Goal: Task Accomplishment & Management: Manage account settings

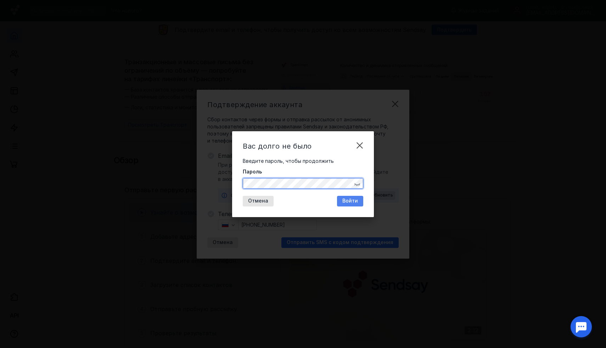
click at [354, 201] on span "Войти" at bounding box center [350, 201] width 16 height 6
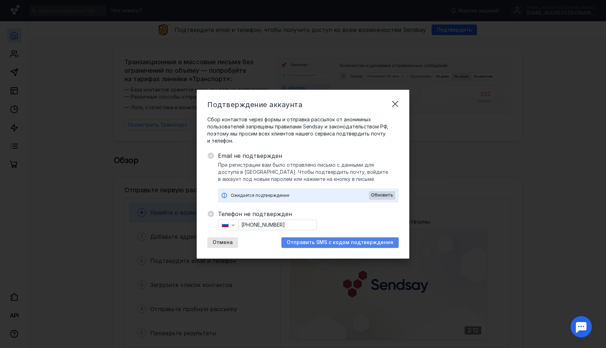
click at [350, 240] on span "Отправить SMS с кодом подтверждения" at bounding box center [340, 242] width 107 height 6
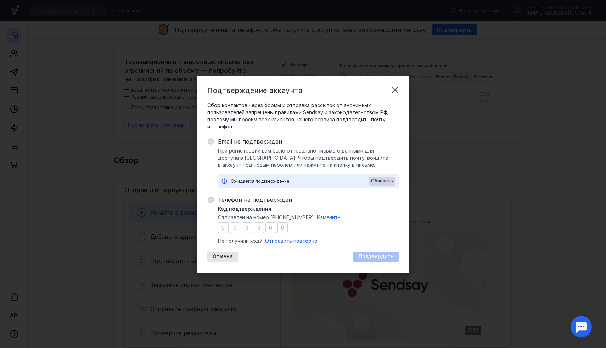
type input "1"
type input "0"
type input "2"
type input "9"
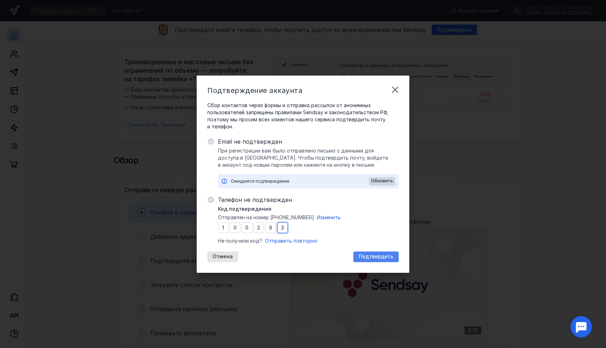
type input "3"
click at [380, 257] on span "Подтвердить" at bounding box center [375, 256] width 35 height 6
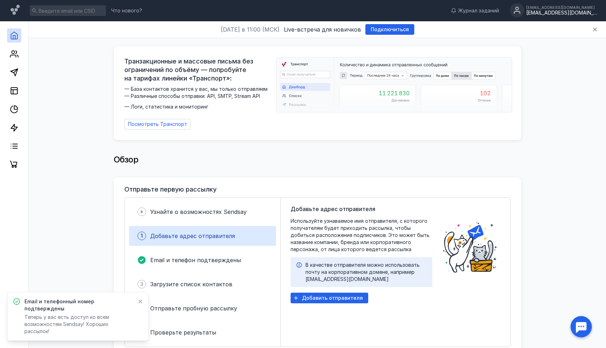
click at [553, 10] on div "[EMAIL_ADDRESS][DOMAIN_NAME]" at bounding box center [561, 13] width 71 height 6
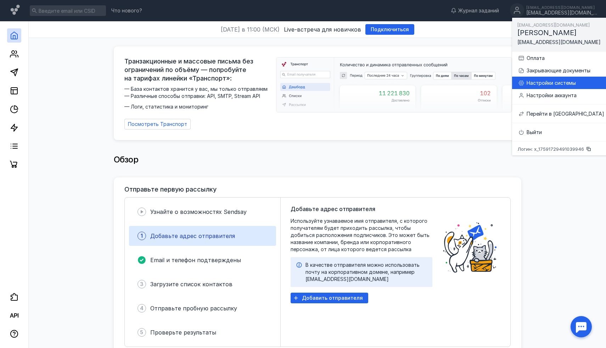
click at [546, 79] on div "Настройки системы" at bounding box center [565, 82] width 78 height 7
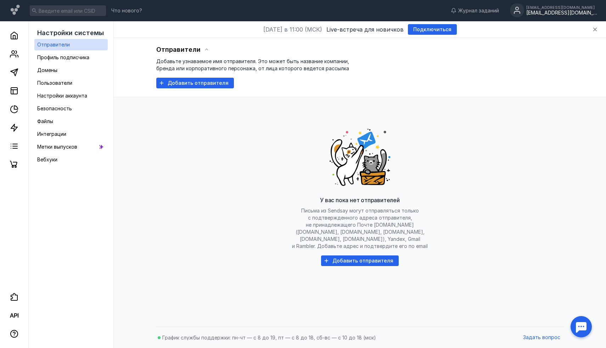
click at [571, 14] on div "[EMAIL_ADDRESS][DOMAIN_NAME]" at bounding box center [561, 13] width 71 height 6
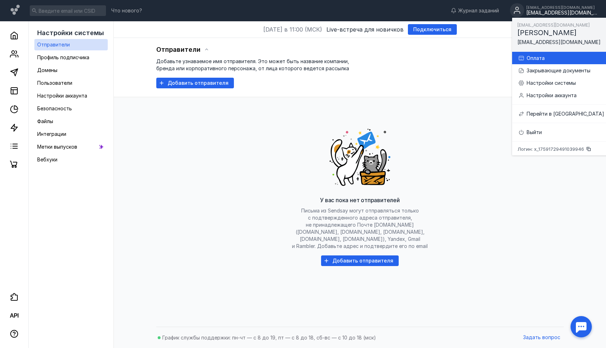
click at [559, 55] on div "Оплата" at bounding box center [565, 58] width 78 height 7
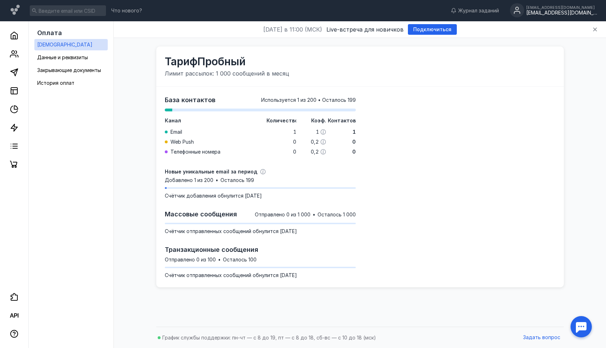
click at [552, 7] on div "Что нового? Журнал заданий pokrov-ostrov@yandex.ru pokrov-ostrov@yandex.ru" at bounding box center [303, 10] width 606 height 21
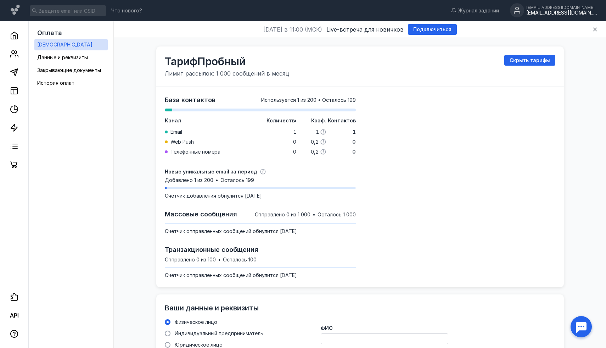
click at [565, 12] on div "[EMAIL_ADDRESS][DOMAIN_NAME]" at bounding box center [561, 13] width 71 height 6
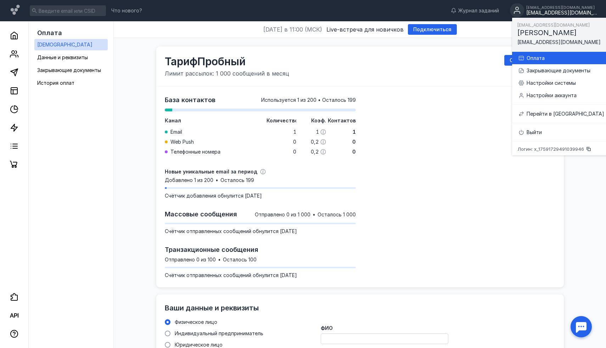
click at [544, 53] on div "Оплата" at bounding box center [561, 58] width 86 height 12
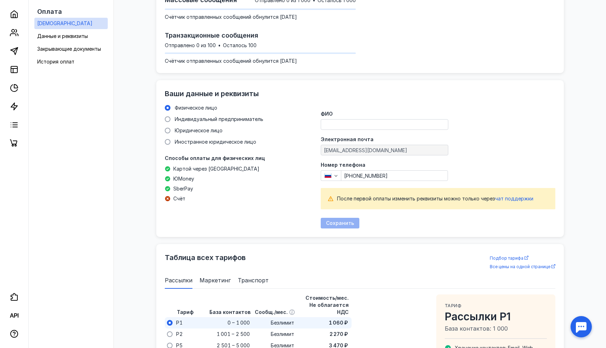
scroll to position [215, 0]
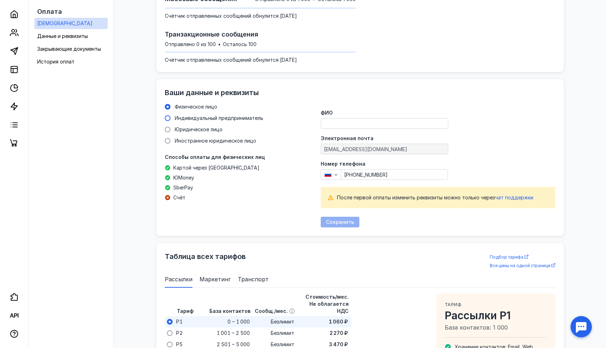
click at [182, 119] on span "Индивидуальный предприниматель" at bounding box center [219, 118] width 89 height 6
click at [0, 0] on input "Индивидуальный предприниматель" at bounding box center [0, 0] width 0 height 0
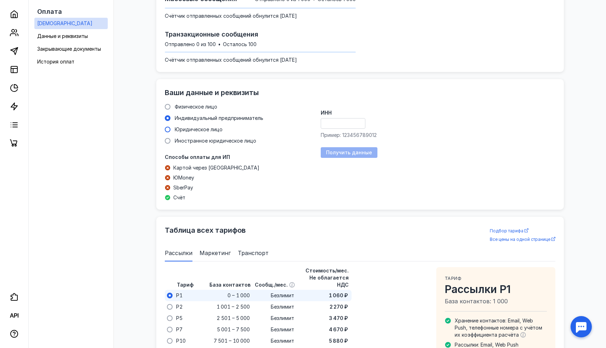
click at [187, 127] on span "Юридическое лицо" at bounding box center [199, 129] width 48 height 6
click at [0, 0] on input "Юридическое лицо" at bounding box center [0, 0] width 0 height 0
click at [190, 139] on span "Иностранное юридическое лицо" at bounding box center [215, 140] width 81 height 6
click at [0, 0] on input "Иностранное юридическое лицо" at bounding box center [0, 0] width 0 height 0
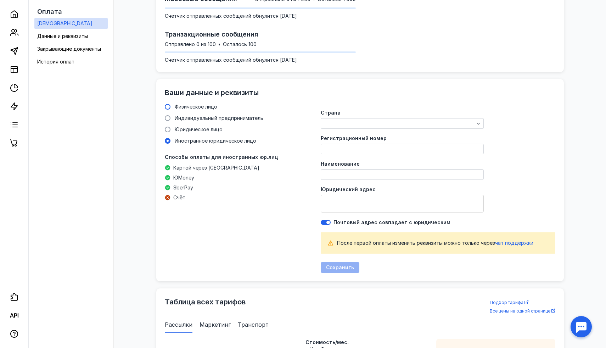
click at [182, 105] on span "Физическое лицо" at bounding box center [196, 106] width 43 height 6
click at [0, 0] on input "Физическое лицо" at bounding box center [0, 0] width 0 height 0
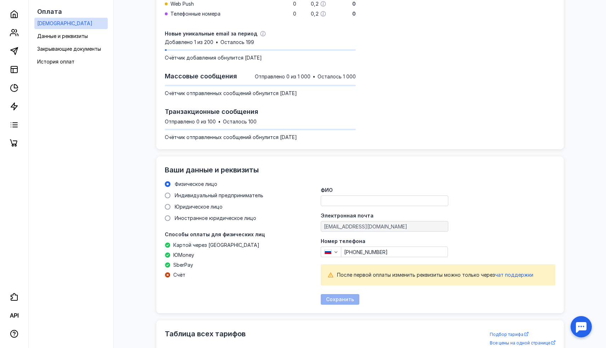
scroll to position [0, 0]
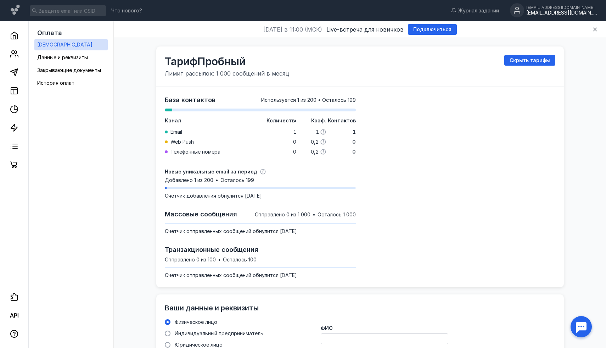
click at [559, 9] on div "[EMAIL_ADDRESS][DOMAIN_NAME]" at bounding box center [561, 7] width 71 height 4
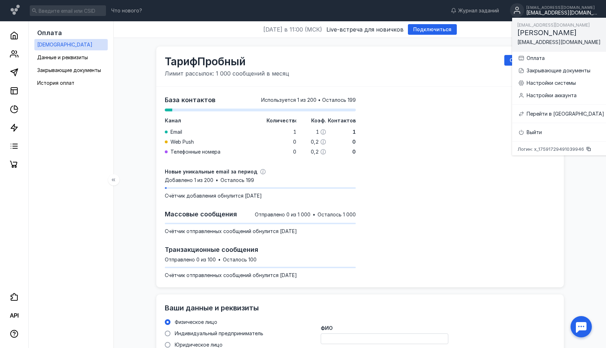
click at [71, 50] on link "Тарифы" at bounding box center [70, 44] width 73 height 11
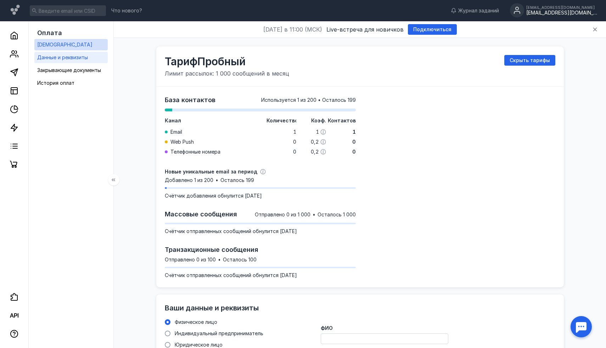
click at [69, 55] on span "Данные и реквизиты" at bounding box center [62, 57] width 51 height 6
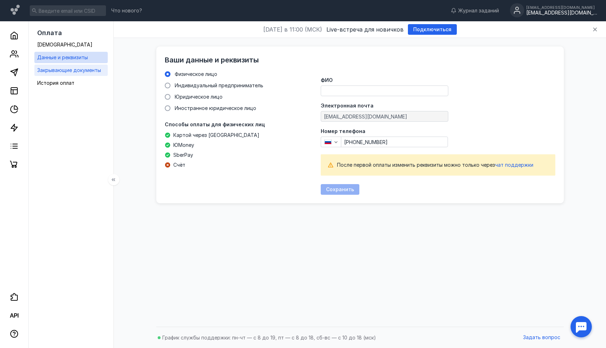
click at [72, 73] on span "Закрывающие документы" at bounding box center [69, 70] width 64 height 6
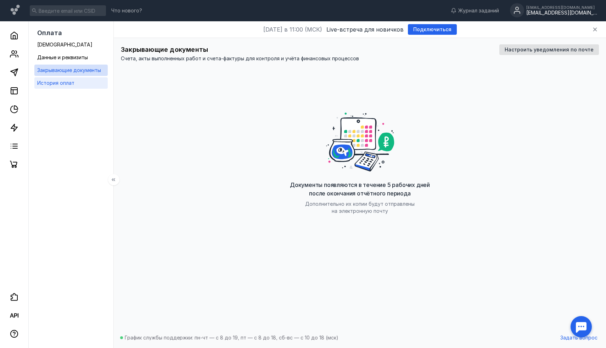
click at [65, 87] on link "История оплат" at bounding box center [70, 82] width 73 height 11
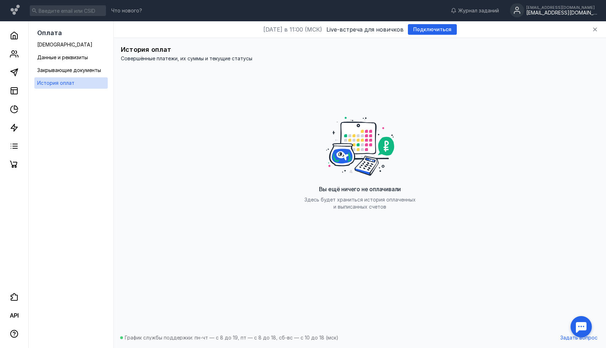
click at [552, 4] on div "pokrov-ostrov@yandex.ru pokrov-ostrov@yandex.ru" at bounding box center [553, 10] width 87 height 15
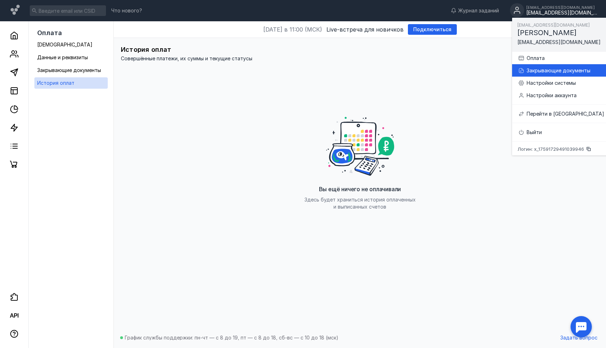
click at [552, 68] on div "Закрывающие документы" at bounding box center [565, 70] width 78 height 7
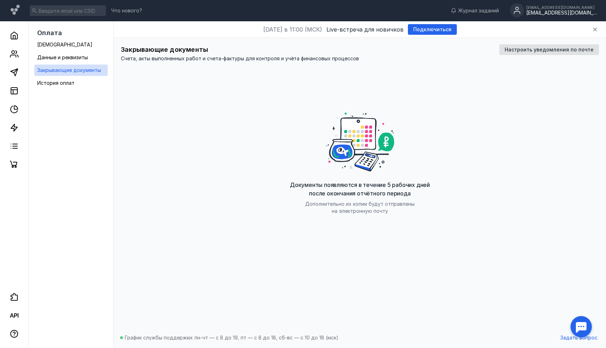
click at [569, 6] on div "[EMAIL_ADDRESS][DOMAIN_NAME]" at bounding box center [561, 7] width 71 height 4
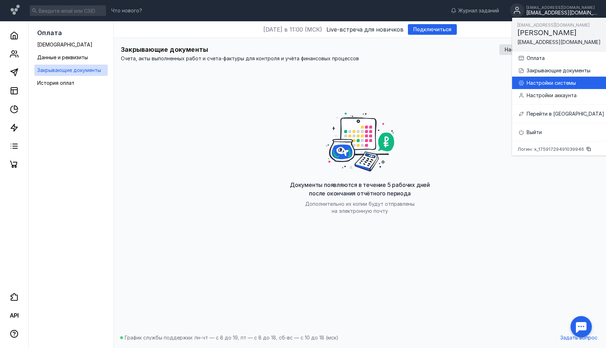
click at [556, 87] on div "Настройки системы" at bounding box center [561, 83] width 86 height 12
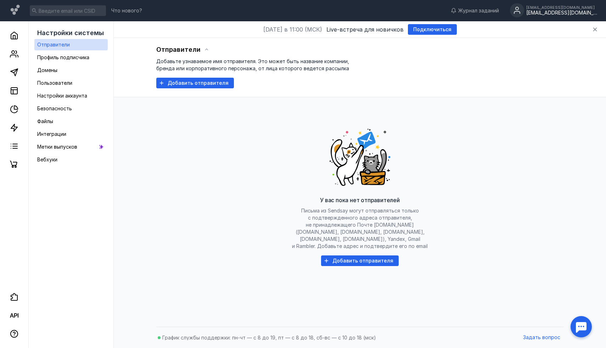
click at [205, 76] on div "Отправители Добавьте узнаваемое имя отправителя. Это может быть название компан…" at bounding box center [359, 66] width 407 height 44
click at [203, 80] on span "Добавить отправителя" at bounding box center [198, 83] width 61 height 6
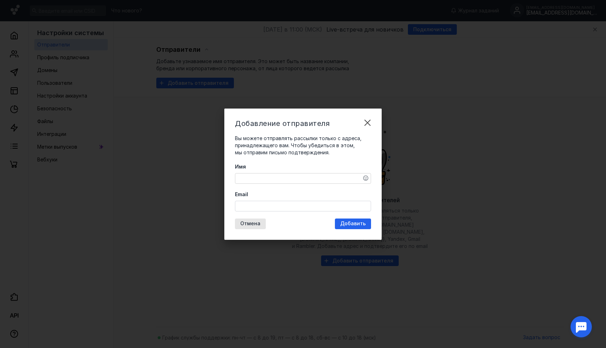
click at [283, 178] on textarea "Имя" at bounding box center [302, 178] width 135 height 10
type textarea "F"
type textarea "А"
type textarea "Покровский остров"
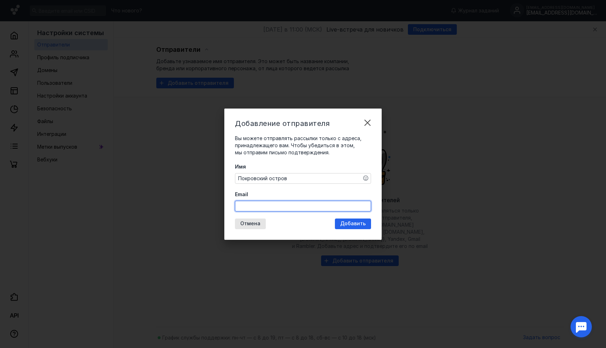
click at [294, 210] on input "Email" at bounding box center [302, 206] width 135 height 10
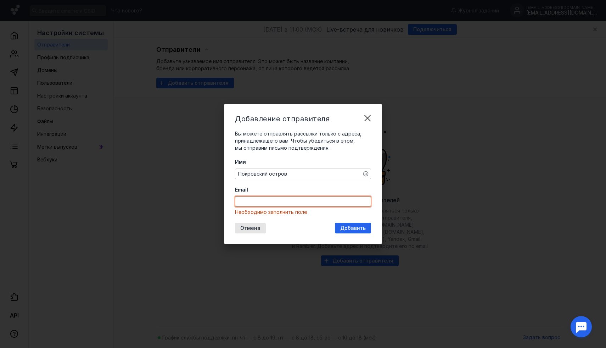
paste input "mail@pokrov-ostrov.ru"
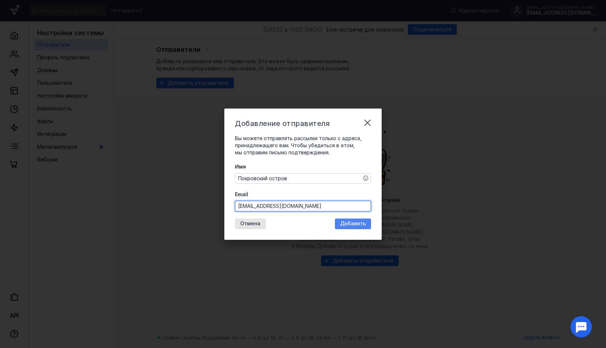
type input "mail@pokrov-ostrov.ru"
click at [357, 224] on span "Добавить" at bounding box center [353, 223] width 26 height 6
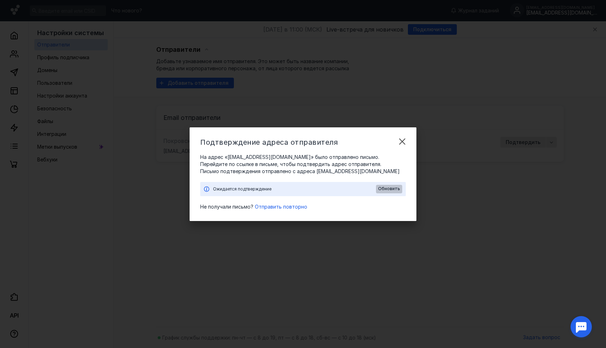
click at [384, 188] on span "Обновить" at bounding box center [389, 188] width 22 height 5
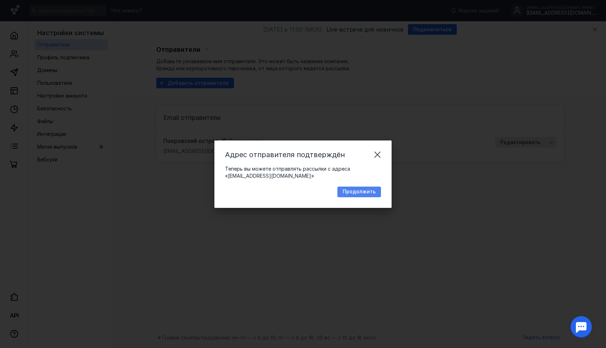
click at [353, 194] on div "Продолжить" at bounding box center [359, 191] width 44 height 11
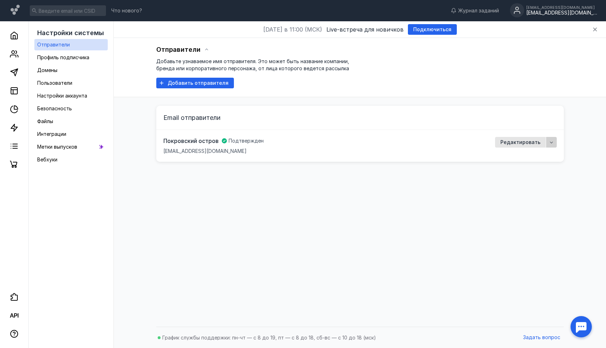
click at [553, 144] on icon "button" at bounding box center [551, 142] width 6 height 6
click at [287, 196] on div "Отправители Добавьте узнаваемое имя отправителя. Это может быть название компан…" at bounding box center [360, 180] width 478 height 285
click at [67, 56] on span "Профиль подписчика" at bounding box center [63, 57] width 52 height 6
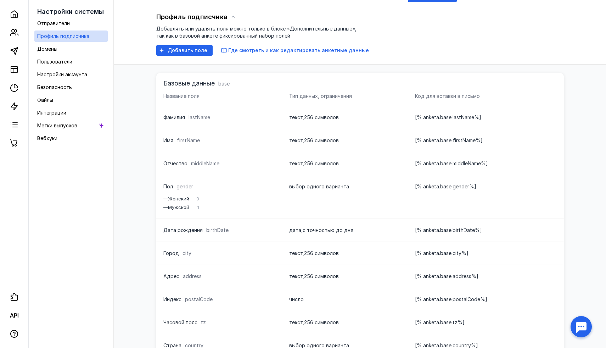
scroll to position [29, 0]
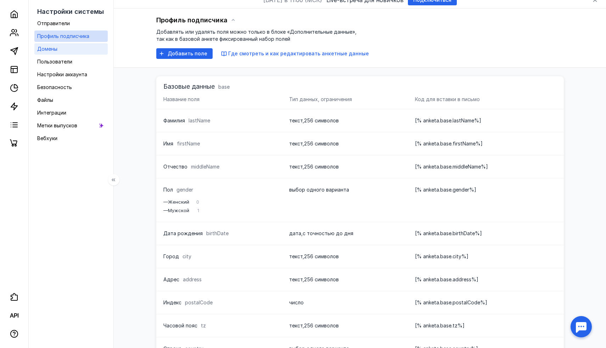
click at [68, 50] on link "Домены" at bounding box center [70, 48] width 73 height 11
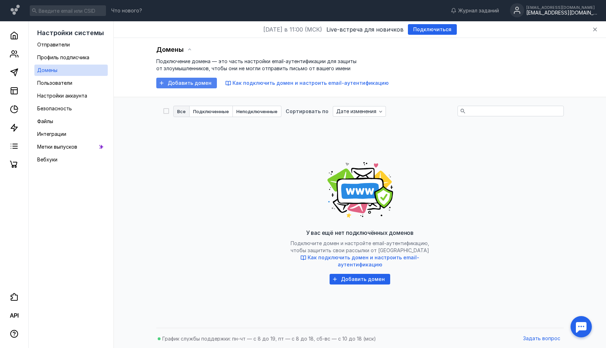
click at [190, 78] on div "Добавить домен" at bounding box center [186, 83] width 61 height 11
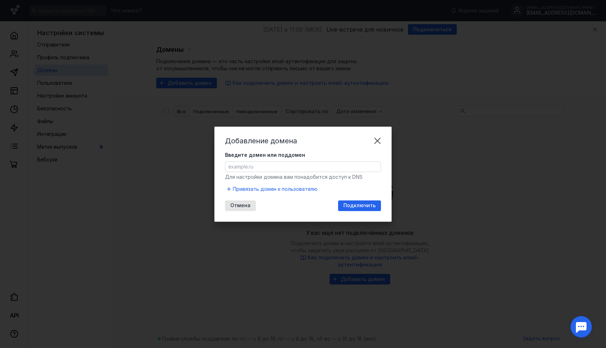
click at [282, 164] on input "Введите домен или поддомен" at bounding box center [302, 167] width 155 height 10
click at [275, 168] on input "Введите домен или поддомен" at bounding box center [302, 167] width 155 height 10
paste input "pokrov-ostrov.ru"
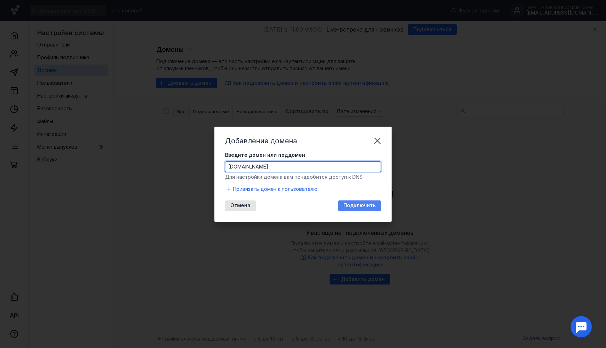
type input "pokrov-ostrov.ru"
click at [374, 207] on span "Подключить" at bounding box center [359, 205] width 32 height 6
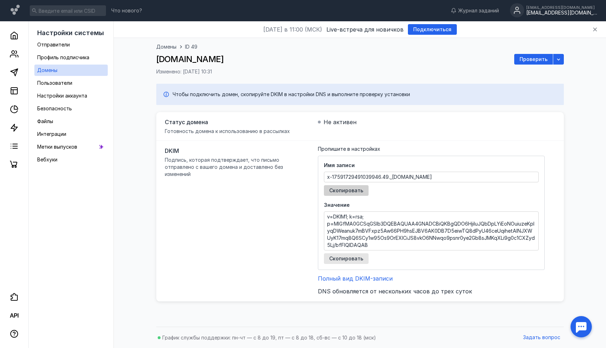
click at [351, 188] on span "Скопировать" at bounding box center [346, 190] width 34 height 6
click at [334, 257] on span "Скопировать" at bounding box center [346, 258] width 34 height 6
click at [559, 61] on icon "button" at bounding box center [558, 59] width 6 height 6
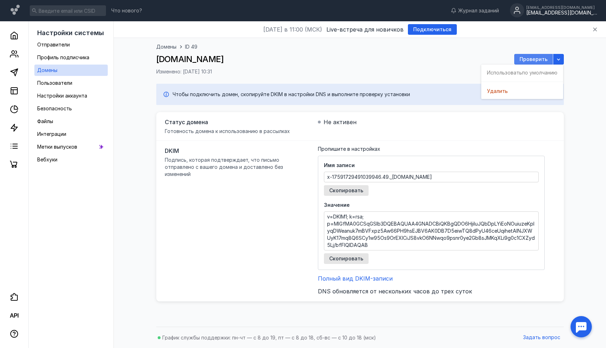
click at [536, 59] on span "Проверить" at bounding box center [533, 59] width 28 height 6
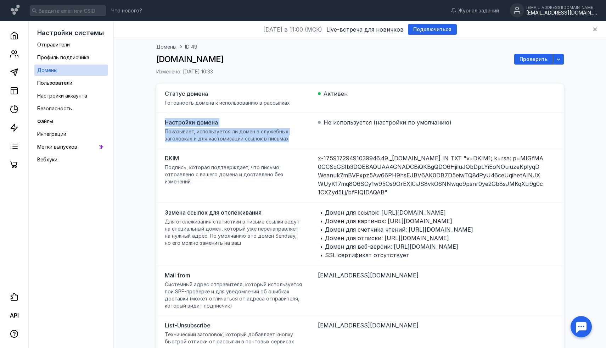
drag, startPoint x: 164, startPoint y: 123, endPoint x: 308, endPoint y: 138, distance: 144.2
click at [308, 138] on div "Настройки домена Показывает, используется ли домен в служебных заголовках и для…" at bounding box center [359, 130] width 407 height 36
click at [180, 139] on span "Показывает, используется ли домен в служебных заголовках и для кастомизации ссы…" at bounding box center [227, 134] width 124 height 13
drag, startPoint x: 165, startPoint y: 121, endPoint x: 301, endPoint y: 139, distance: 136.9
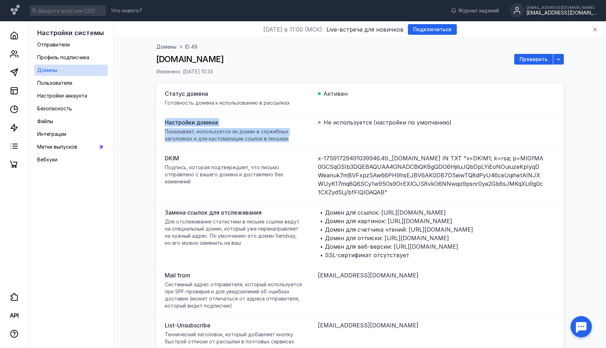
click at [301, 139] on div "Настройки домена Показывает, используется ли домен в служебных заголовках и для…" at bounding box center [236, 130] width 142 height 24
click at [259, 131] on span "Показывает, используется ли домен в служебных заголовках и для кастомизации ссы…" at bounding box center [227, 134] width 124 height 13
drag, startPoint x: 255, startPoint y: 132, endPoint x: 290, endPoint y: 138, distance: 36.3
click at [290, 138] on span "Показывает, используется ли домен в служебных заголовках и для кастомизации ссы…" at bounding box center [236, 135] width 142 height 14
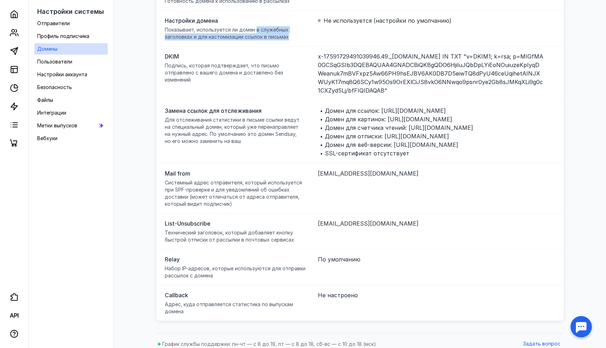
scroll to position [108, 0]
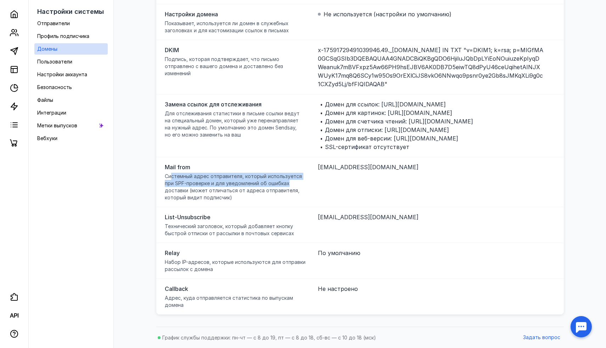
drag, startPoint x: 172, startPoint y: 175, endPoint x: 301, endPoint y: 183, distance: 129.2
click at [301, 183] on span "Системный адрес отправителя, который используется при SPF-проверке и для уведом…" at bounding box center [236, 187] width 142 height 28
click at [247, 200] on span "Системный адрес отправителя, который используется при SPF-проверке и для уведом…" at bounding box center [236, 187] width 142 height 28
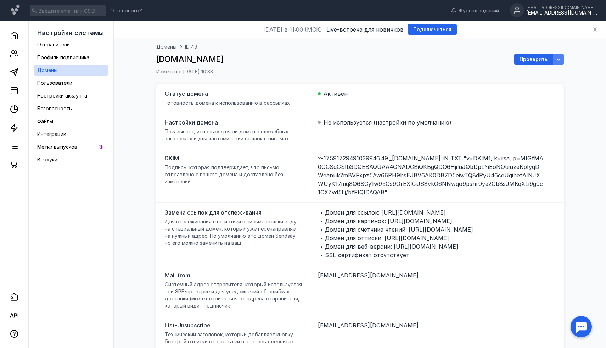
click at [561, 61] on div "button" at bounding box center [558, 59] width 11 height 11
click at [549, 70] on span "по умолчанию" at bounding box center [539, 72] width 35 height 7
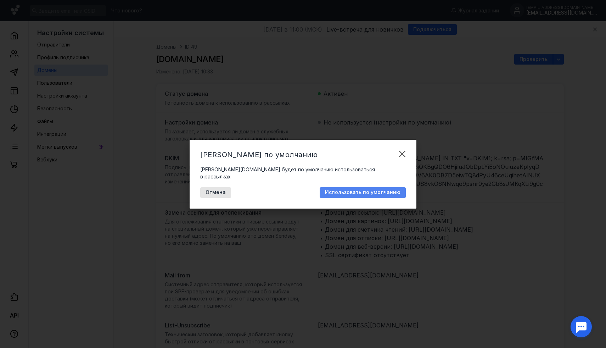
click at [337, 190] on span "Использовать по умолчанию" at bounding box center [362, 192] width 75 height 6
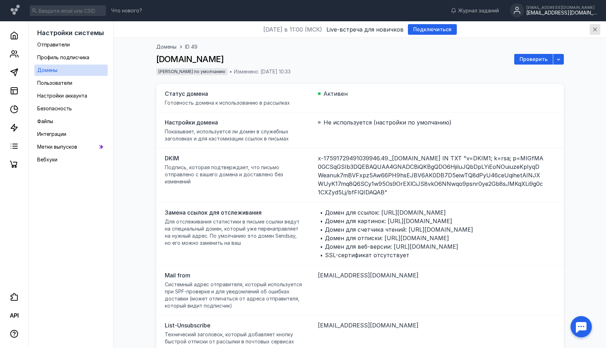
click at [597, 28] on icon "button" at bounding box center [595, 30] width 6 height 6
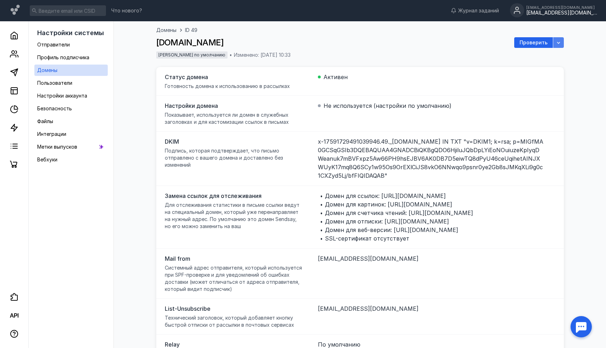
click at [558, 40] on icon "button" at bounding box center [558, 43] width 6 height 6
click at [164, 30] on span "Домены" at bounding box center [166, 30] width 20 height 6
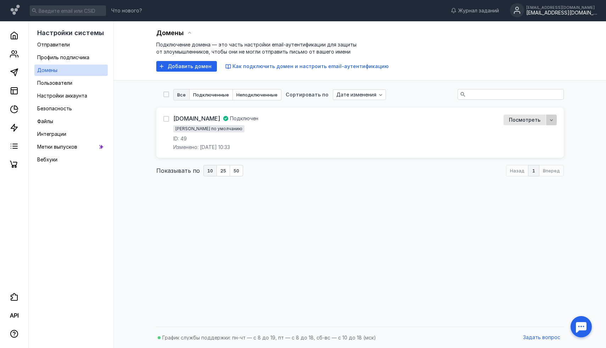
click at [553, 117] on icon "button" at bounding box center [551, 120] width 6 height 6
click at [530, 119] on span "Посмотреть" at bounding box center [525, 120] width 32 height 6
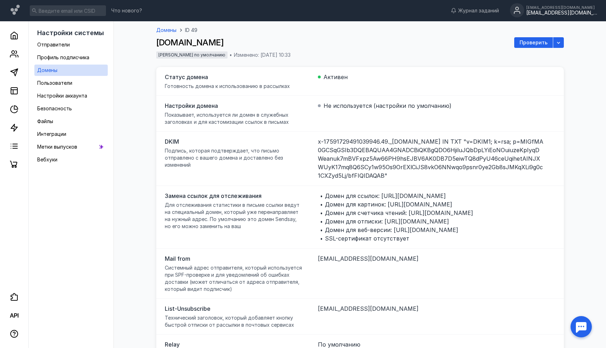
click at [169, 29] on span "Домены" at bounding box center [166, 30] width 20 height 6
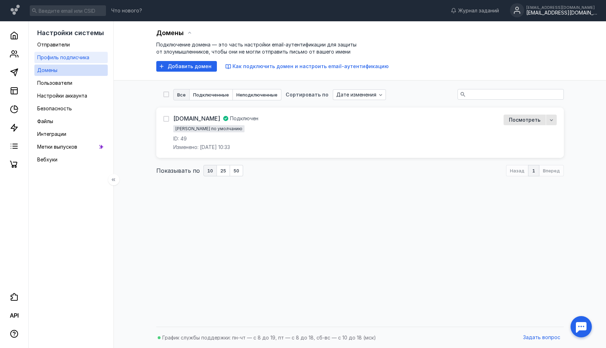
click at [70, 60] on div "Профиль подписчика" at bounding box center [63, 57] width 52 height 9
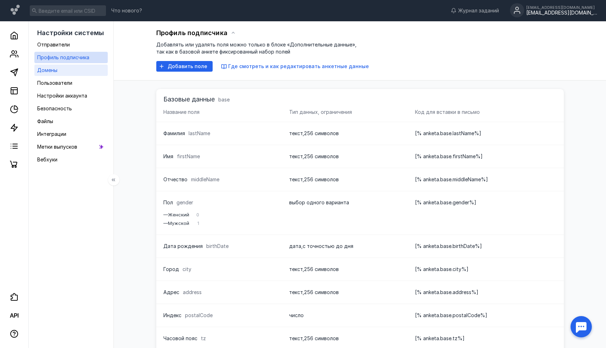
click at [69, 74] on link "Домены" at bounding box center [70, 69] width 73 height 11
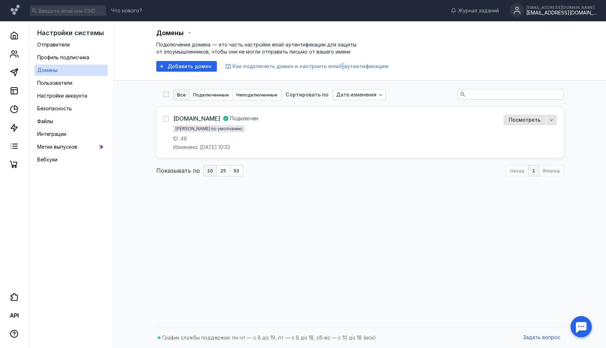
click at [342, 66] on span "Как подключить домен и настроить email-аутентификацию" at bounding box center [310, 66] width 156 height 6
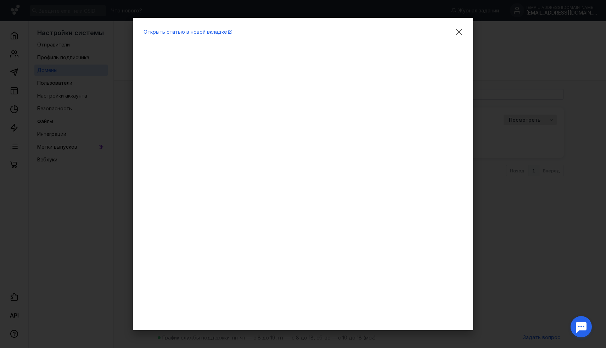
click at [506, 210] on div "Открыть статью в новой вкладке" at bounding box center [303, 174] width 606 height 348
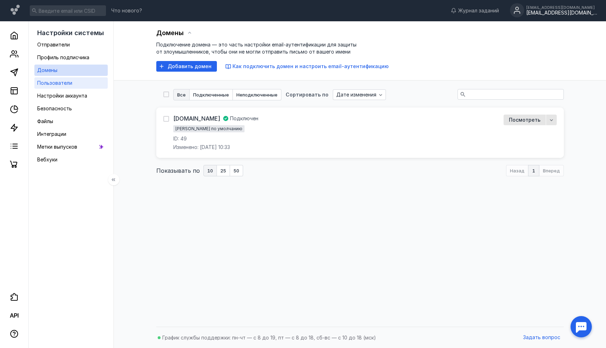
click at [63, 85] on span "Пользователи" at bounding box center [54, 83] width 35 height 6
